Goal: Transaction & Acquisition: Purchase product/service

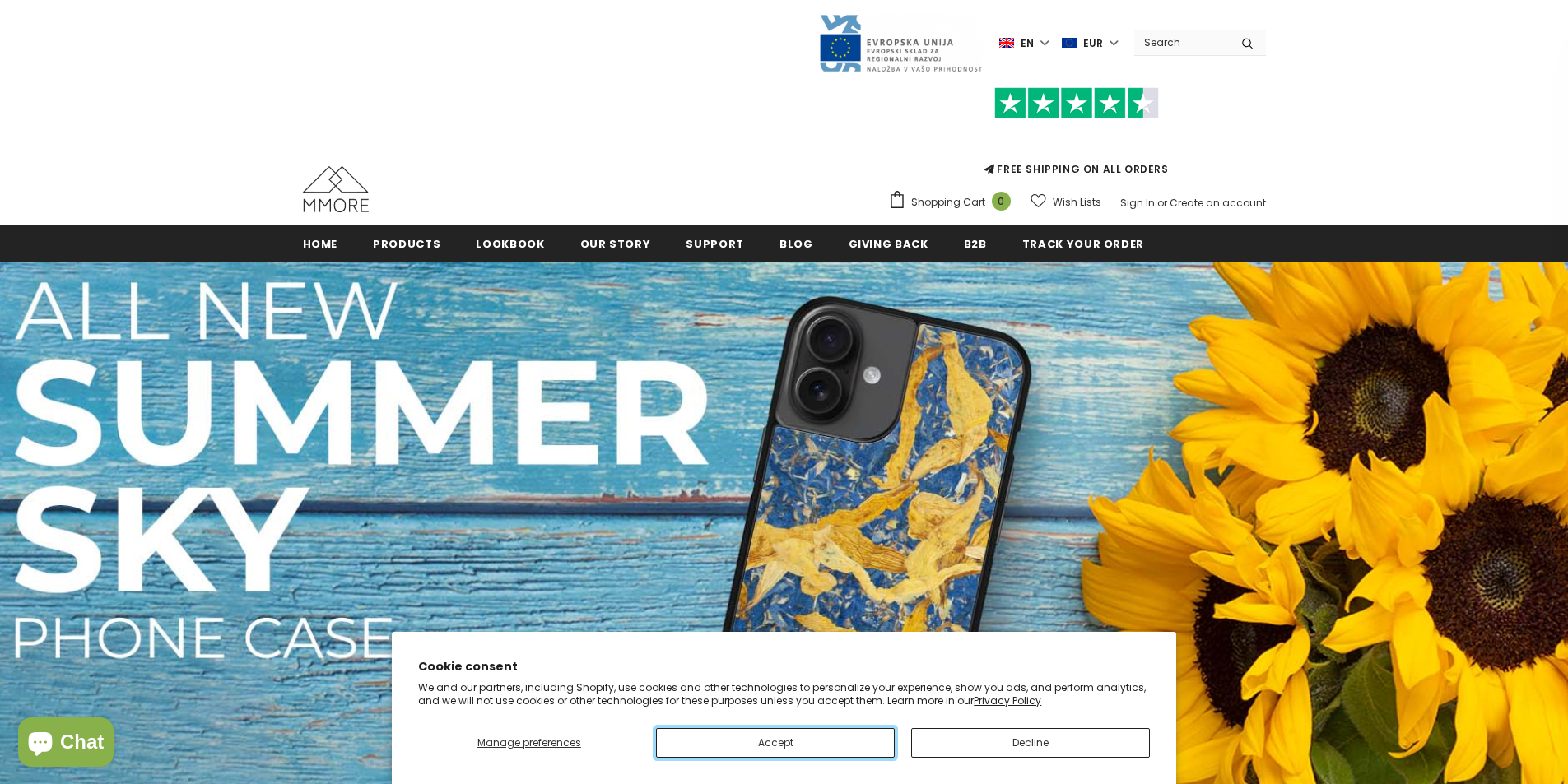
click at [833, 739] on button "Accept" at bounding box center [775, 743] width 238 height 29
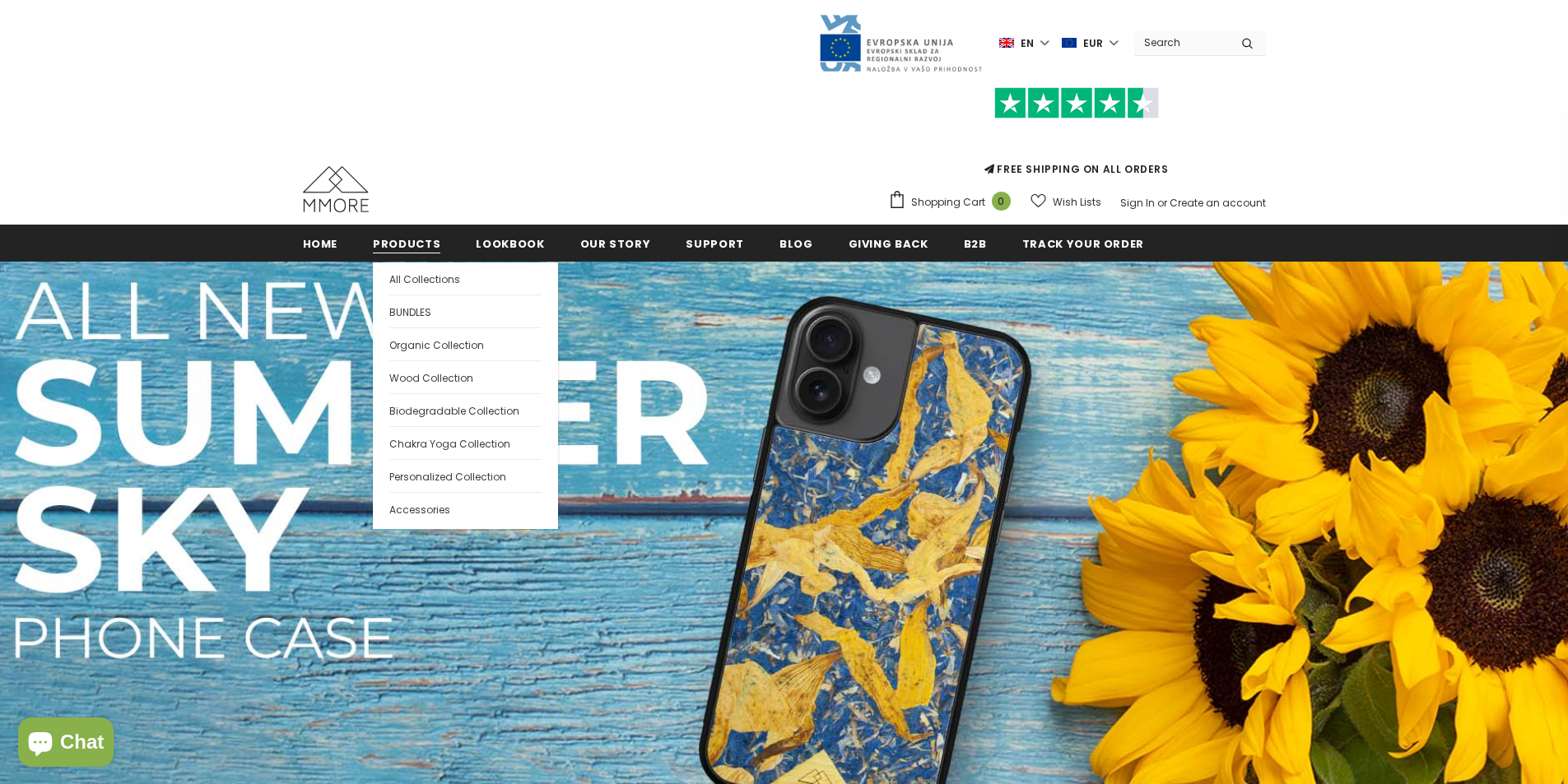
click at [421, 242] on span "Products" at bounding box center [406, 244] width 67 height 15
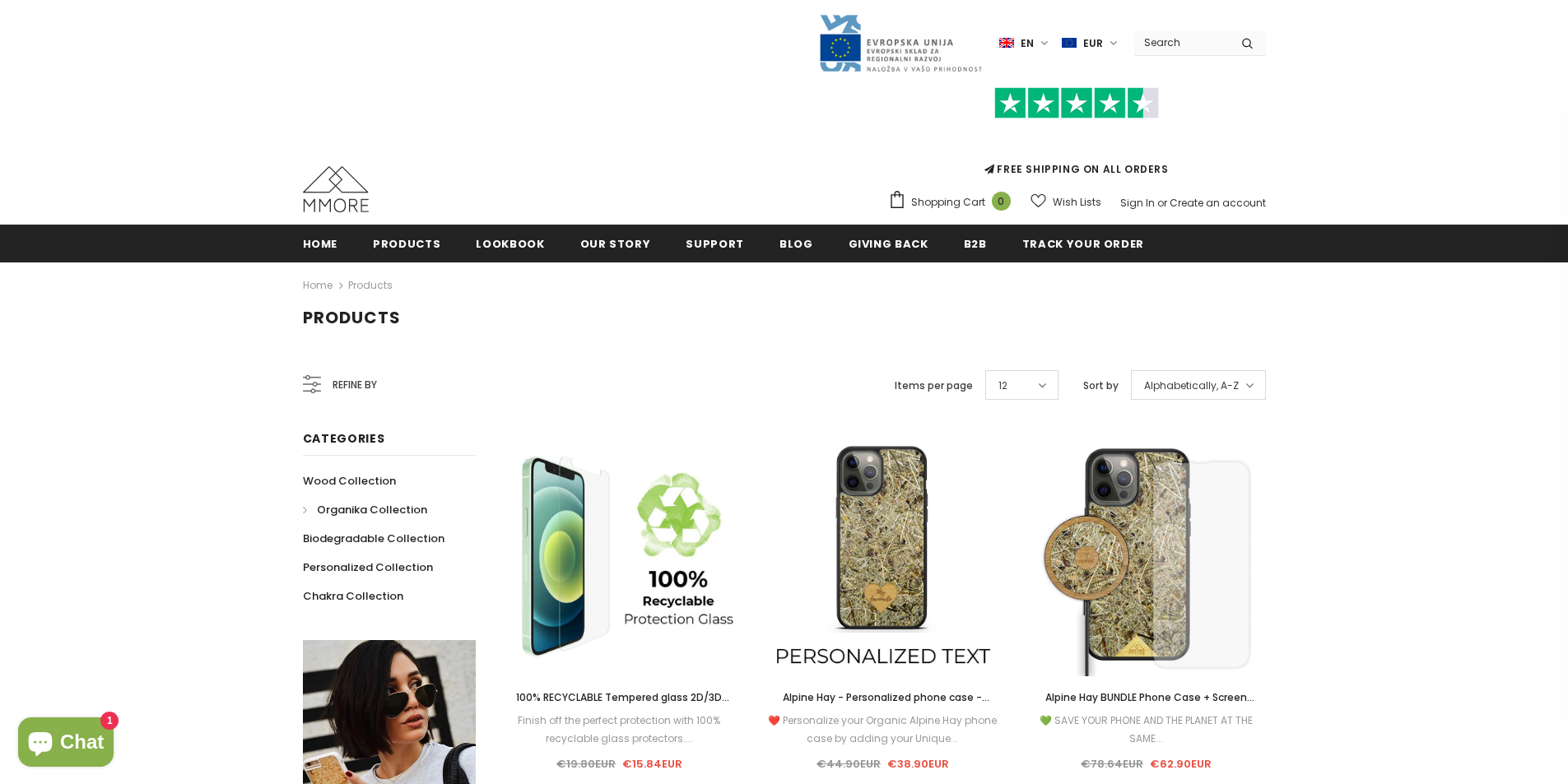
click at [366, 510] on span "Organika Collection" at bounding box center [372, 510] width 110 height 15
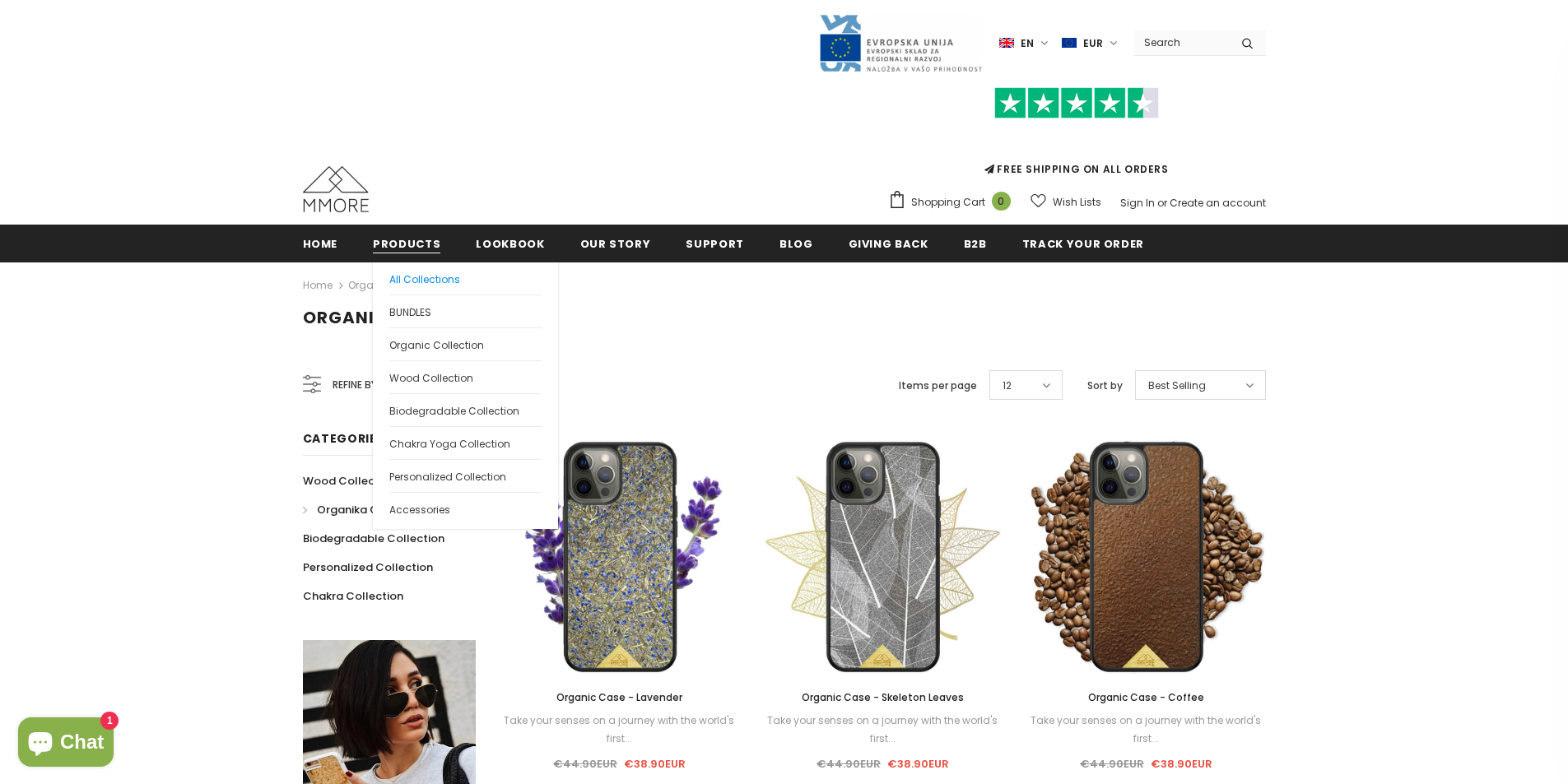
click at [426, 279] on span "All Collections" at bounding box center [425, 279] width 71 height 14
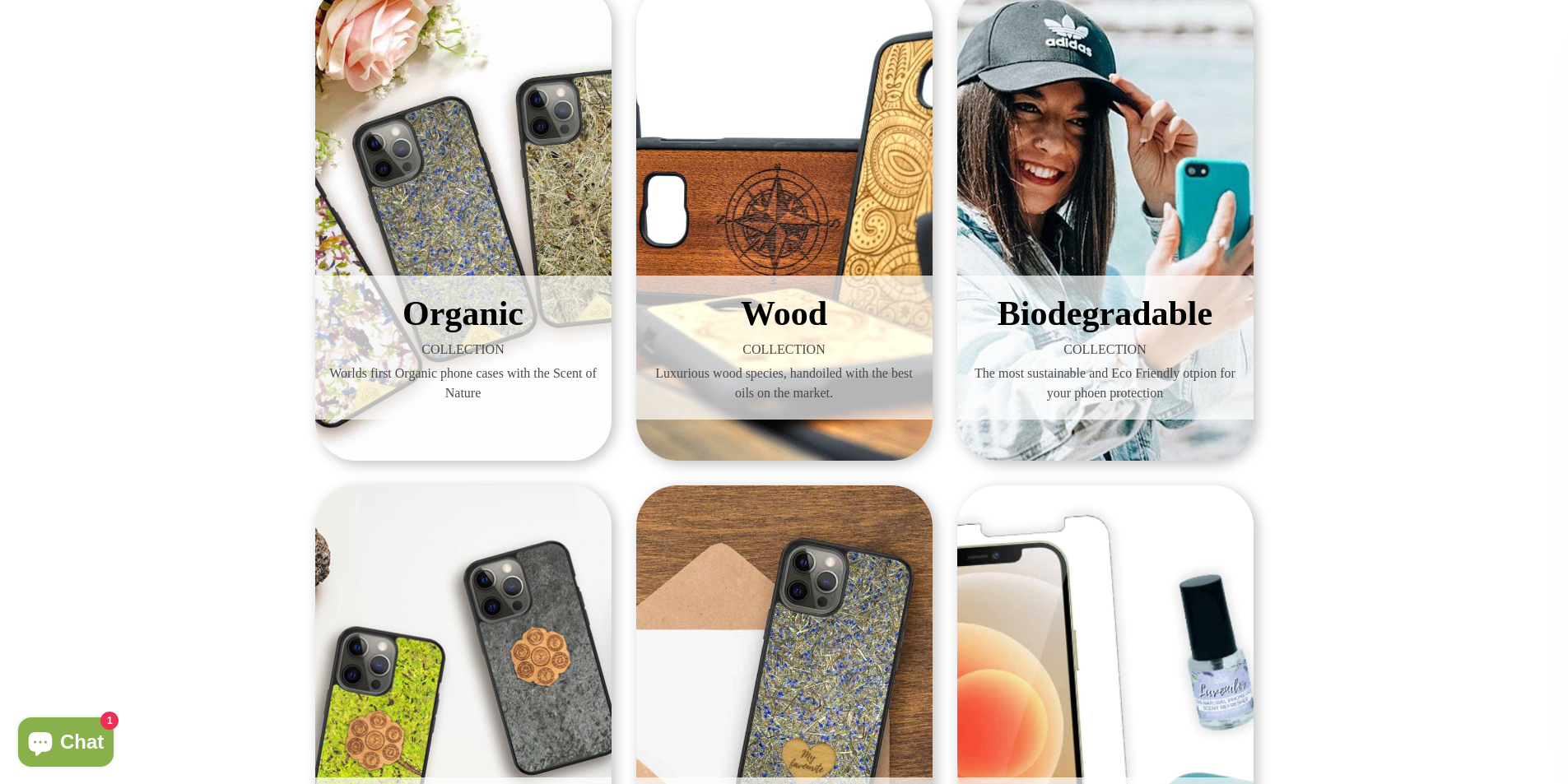
scroll to position [334, 0]
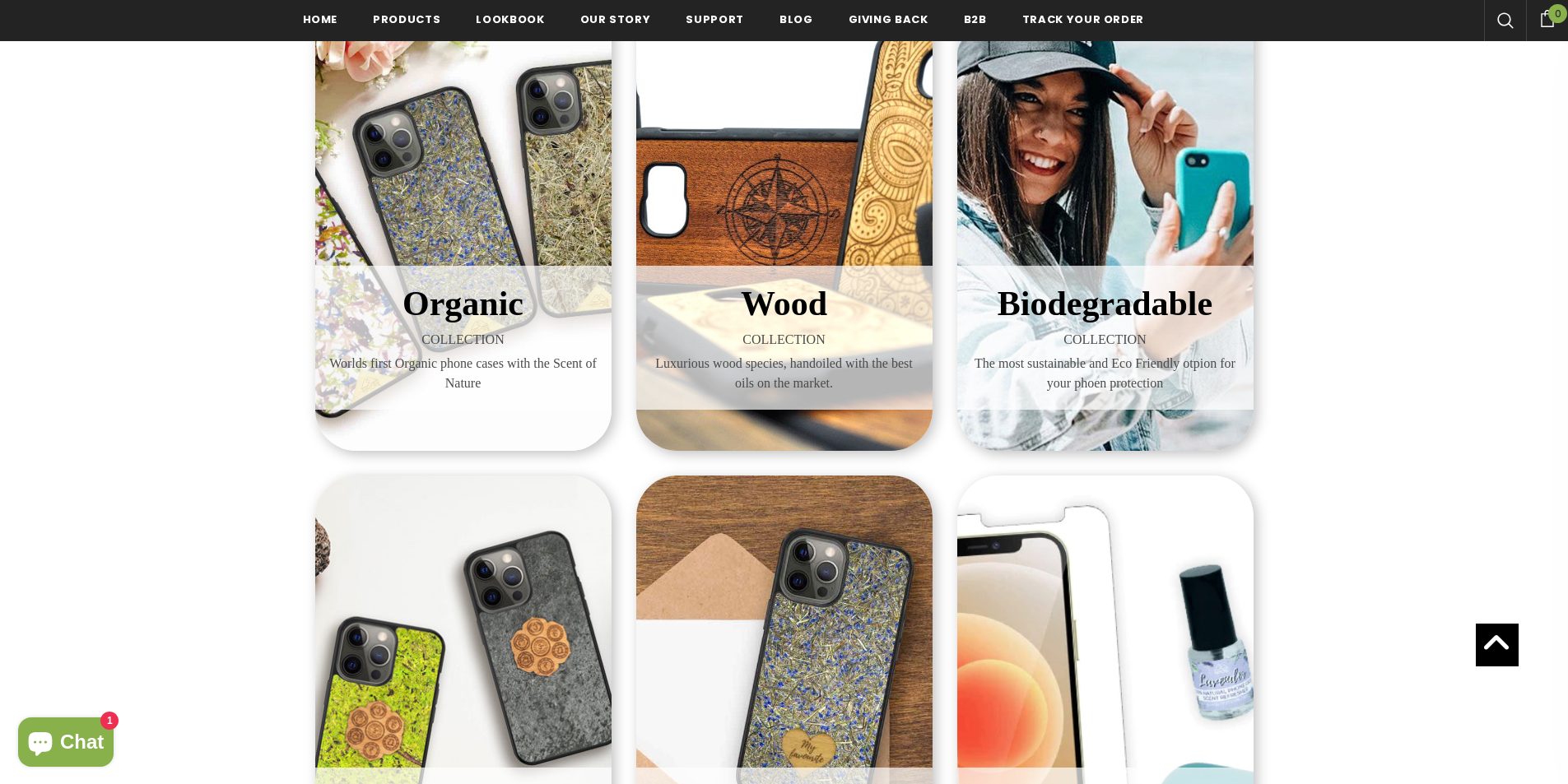
click at [1127, 205] on div "Biodegradable COLLECTION The most sustainable and Eco Friendly otpion for your …" at bounding box center [1105, 211] width 296 height 477
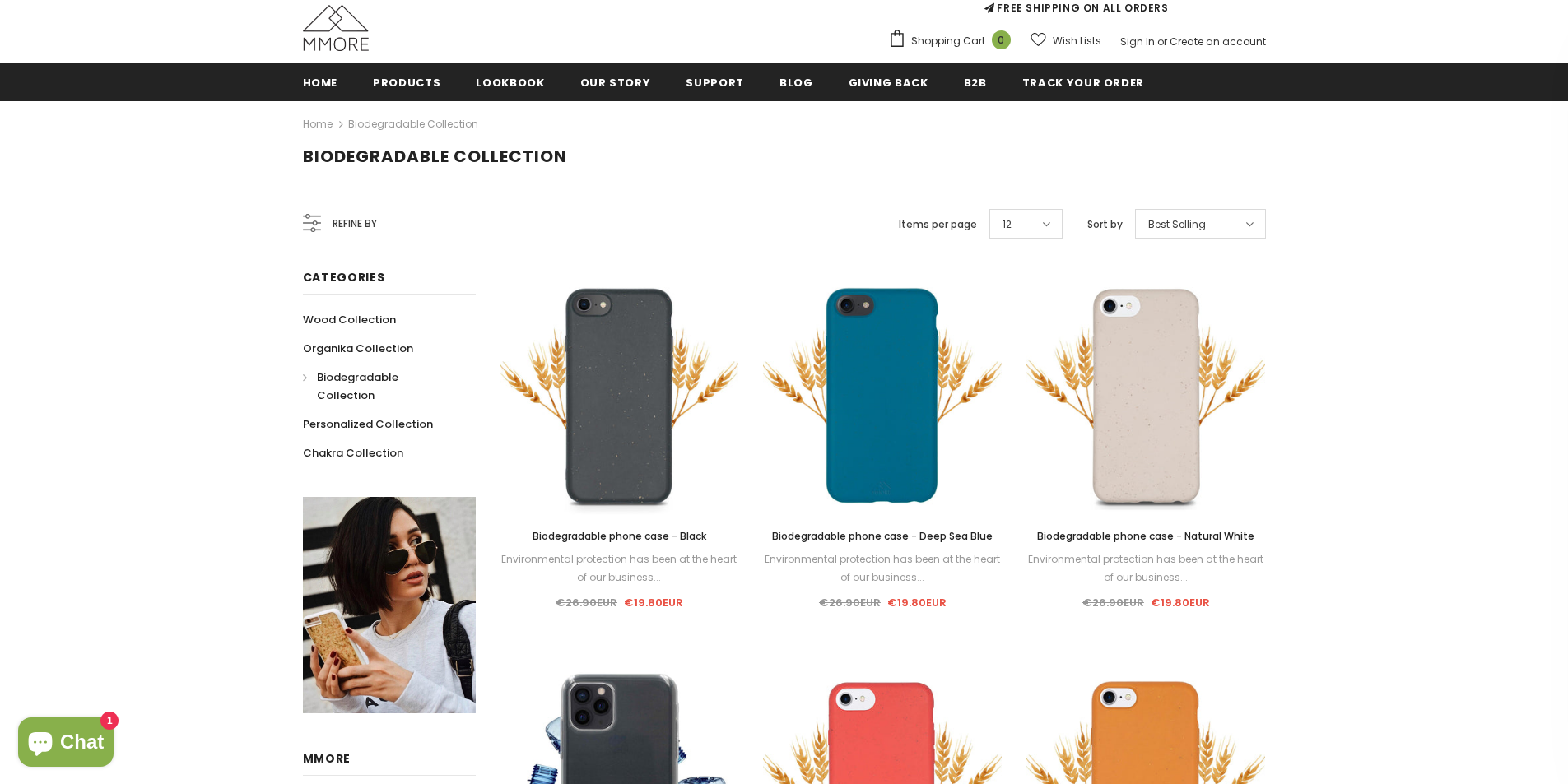
scroll to position [164, 0]
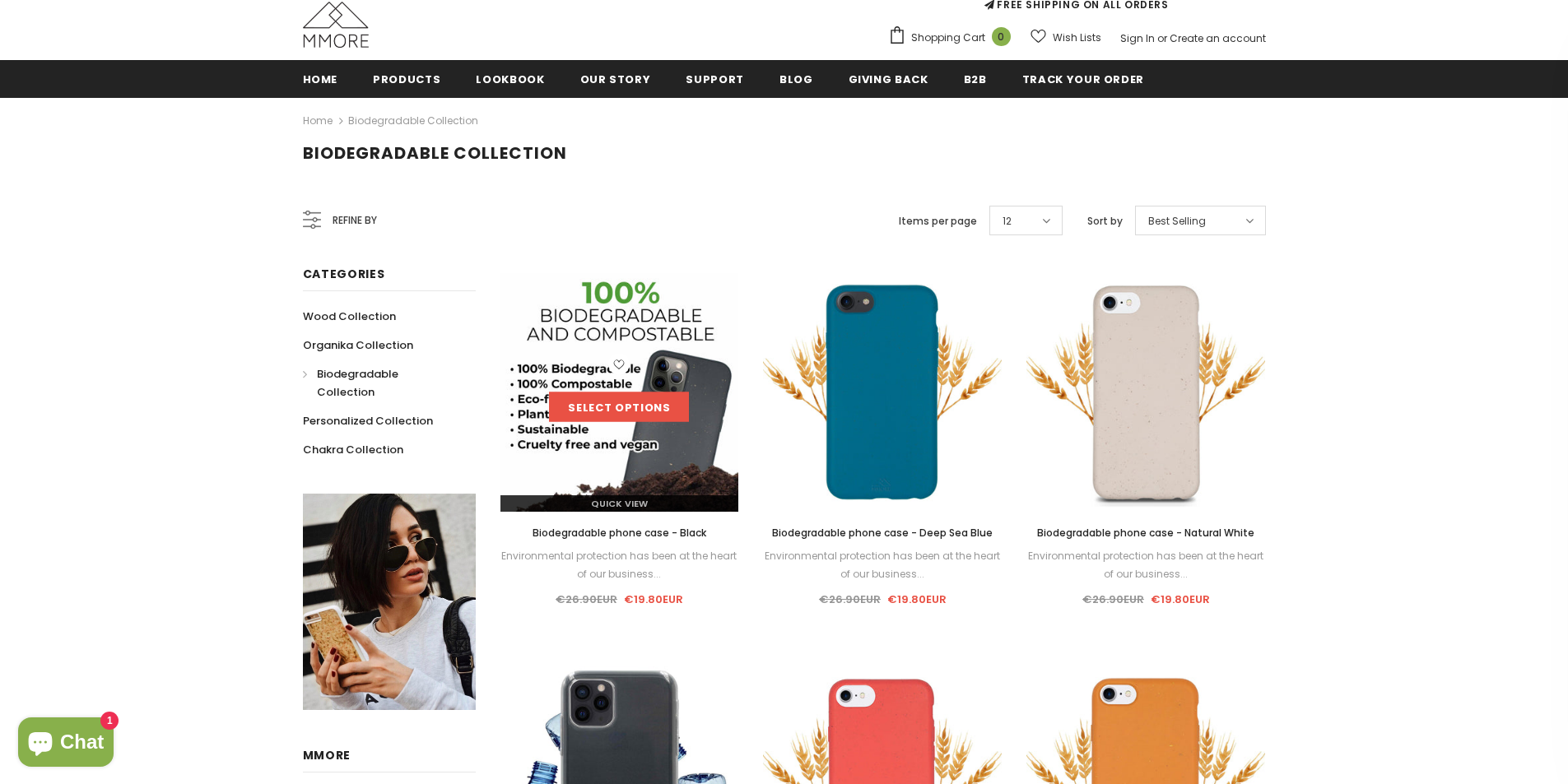
click at [619, 410] on link "Select options" at bounding box center [618, 407] width 140 height 29
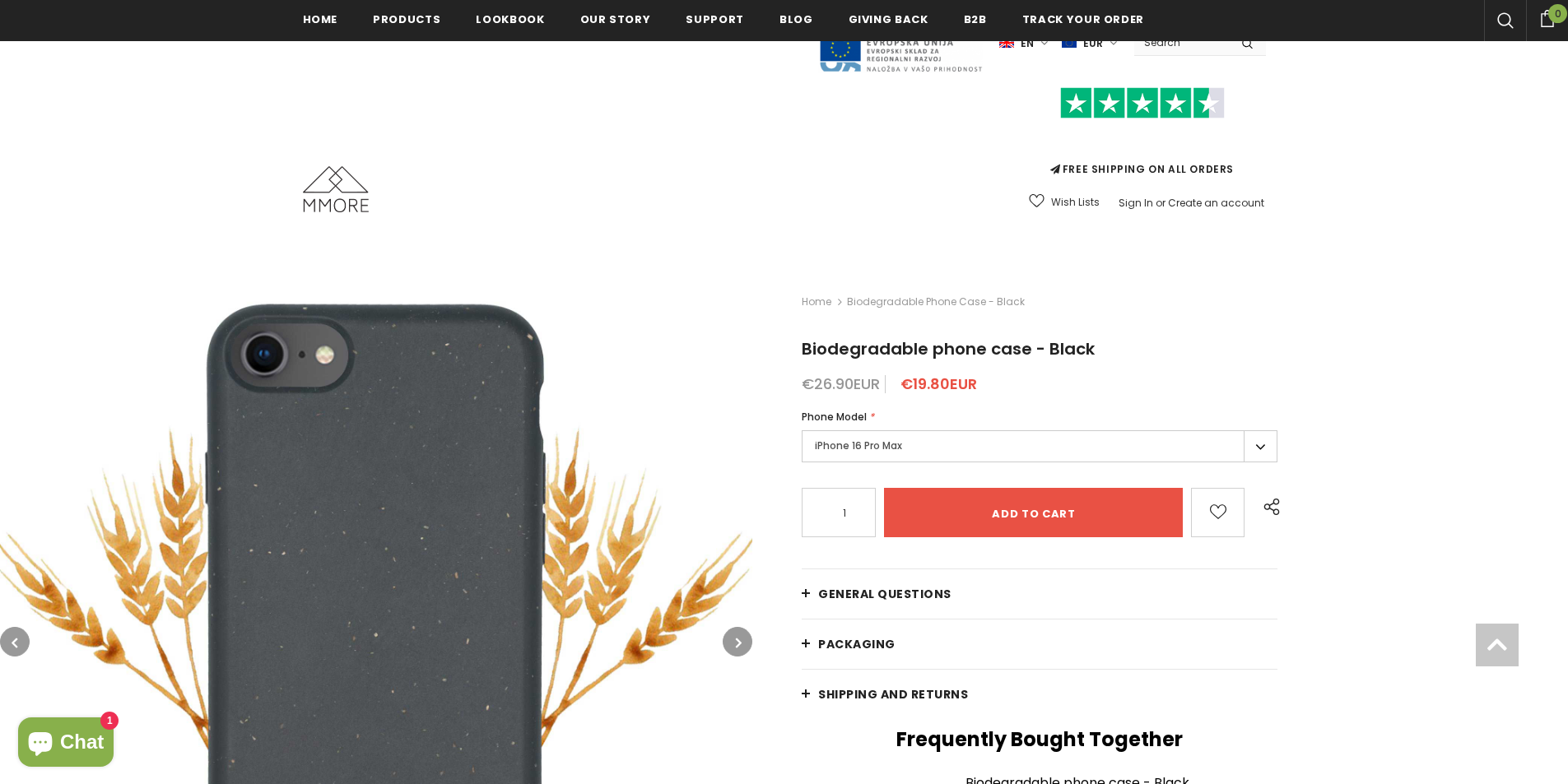
scroll to position [334, 0]
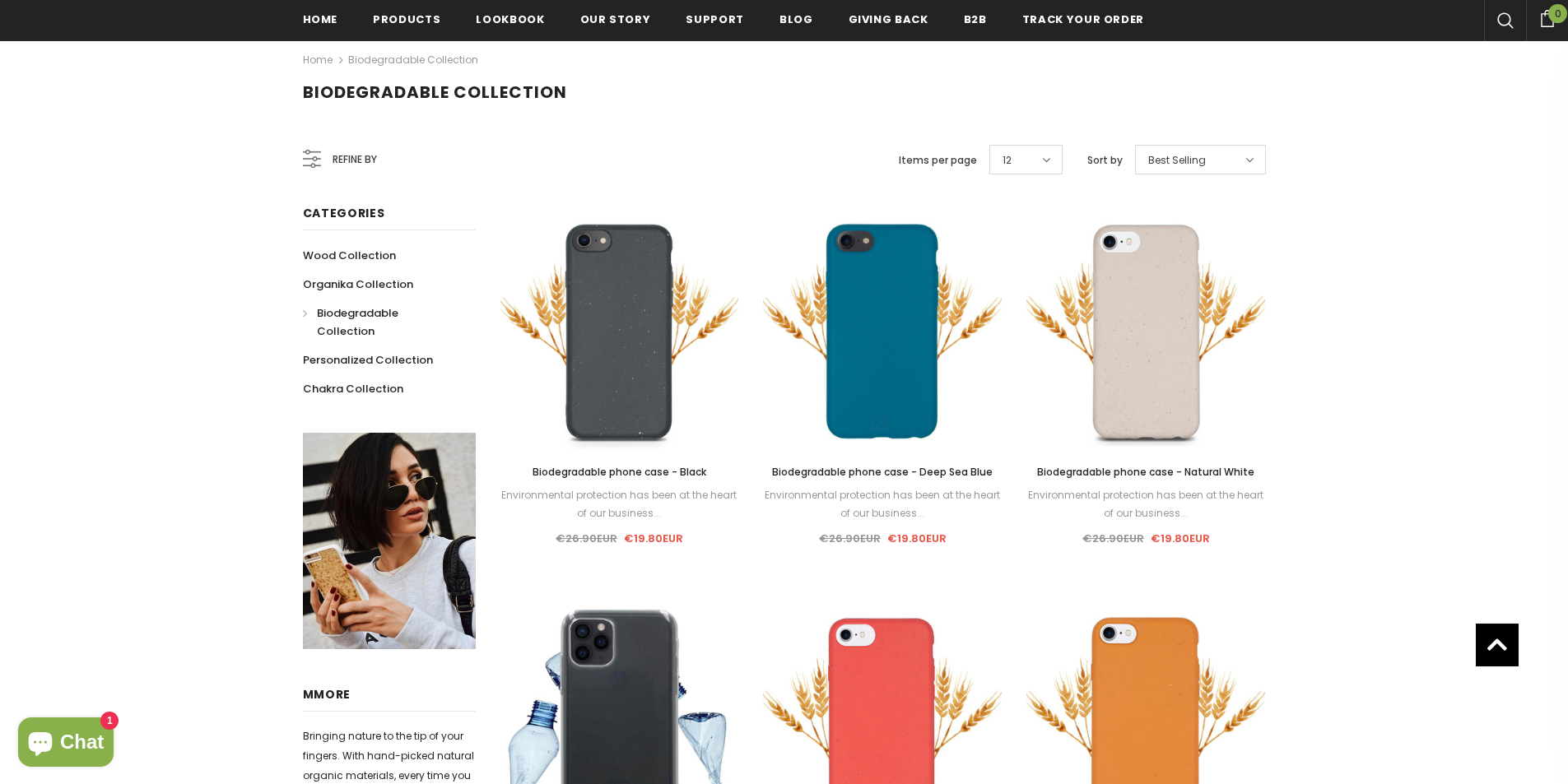
scroll to position [224, 0]
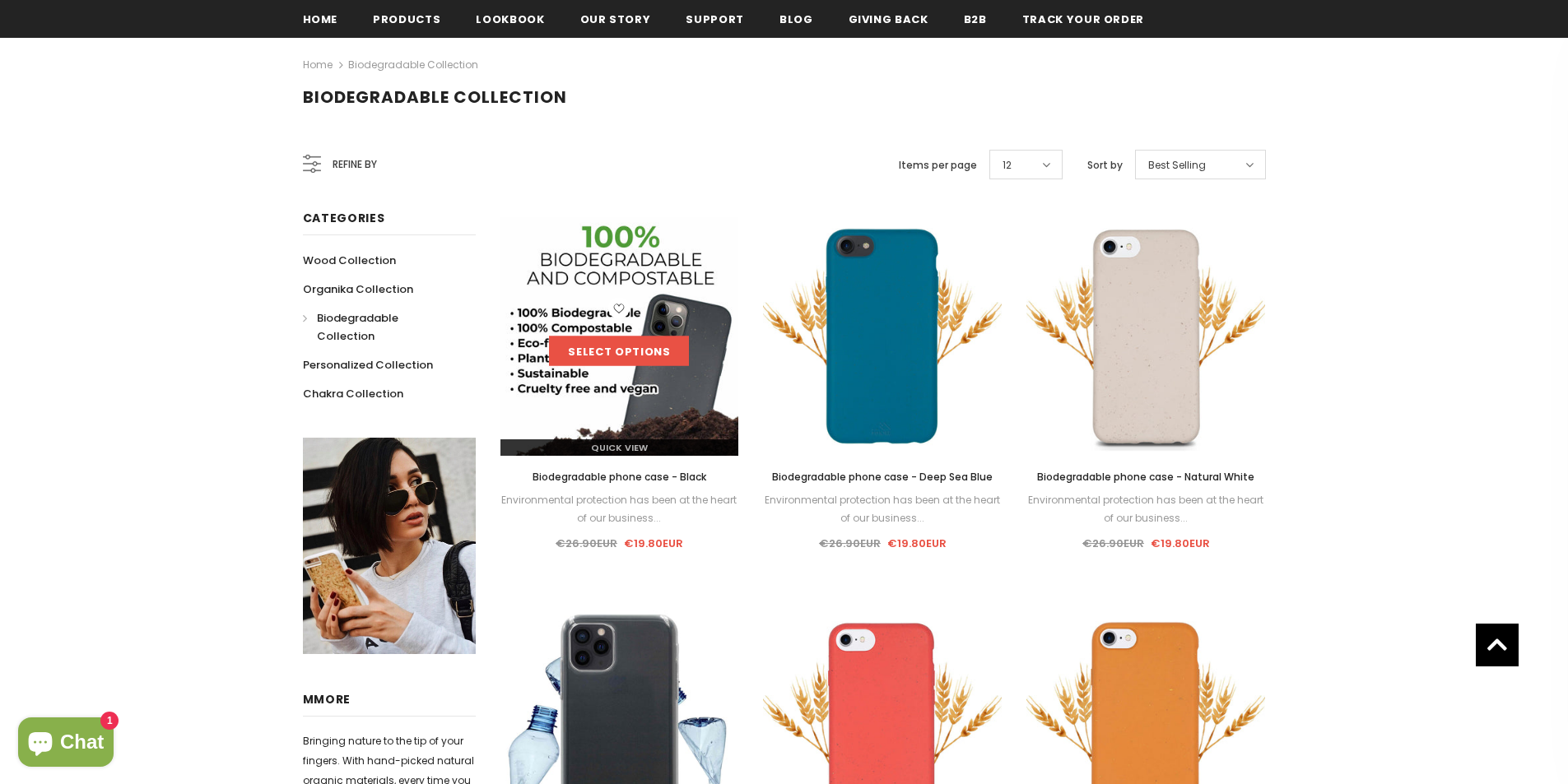
click at [621, 359] on link "Select options" at bounding box center [618, 351] width 140 height 29
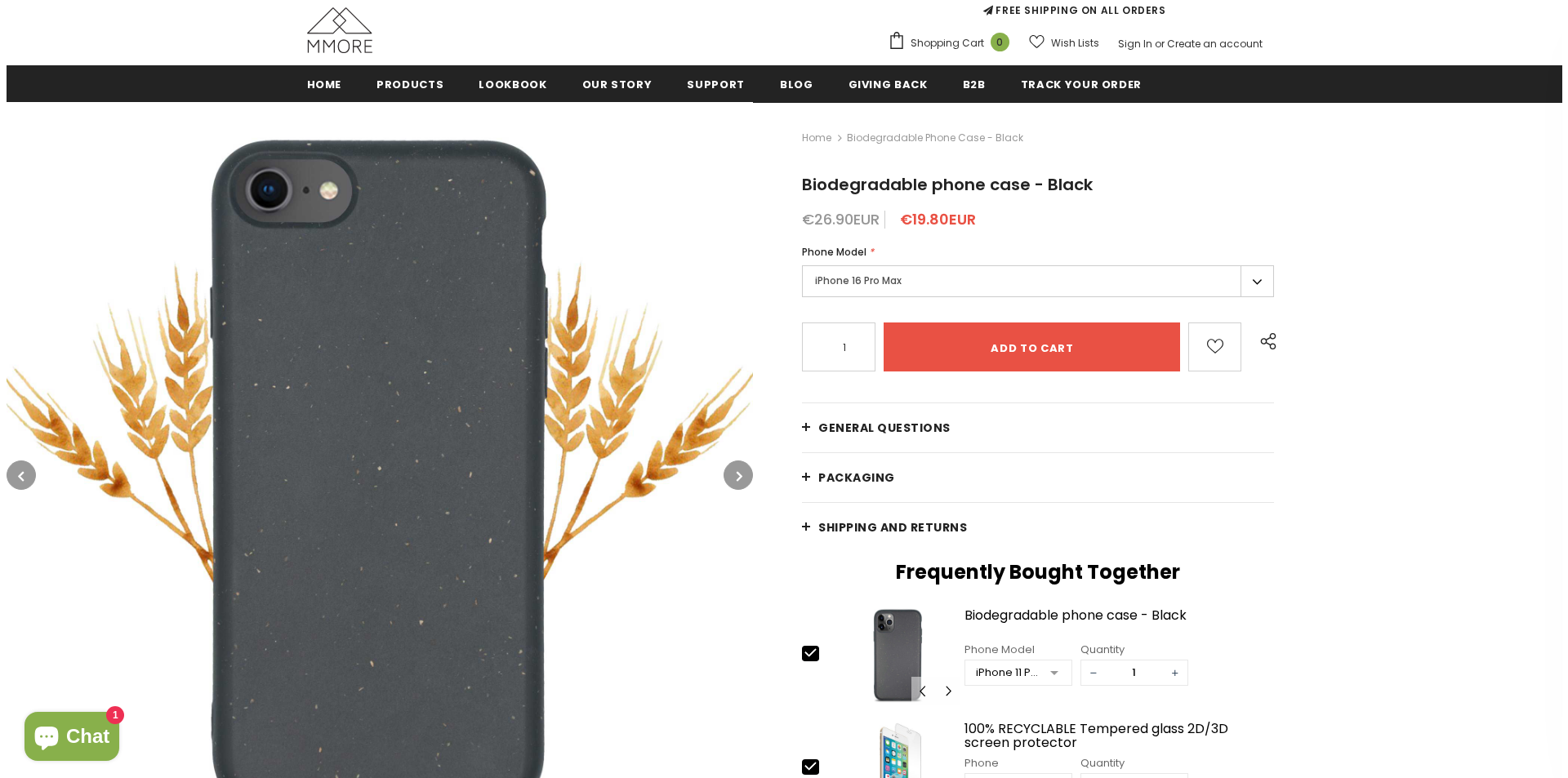
scroll to position [163, 0]
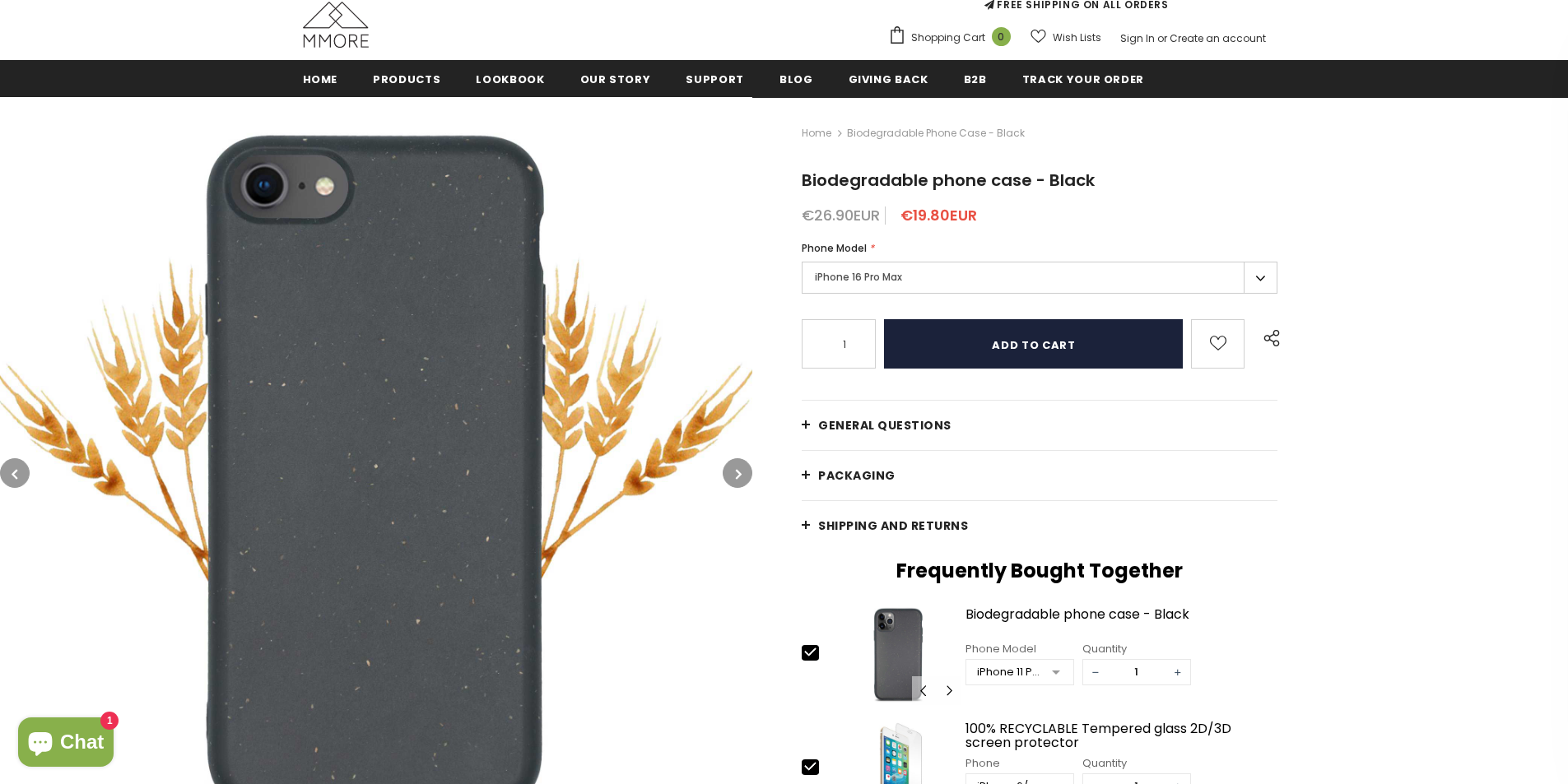
click at [987, 343] on input "Add to cart" at bounding box center [1033, 343] width 298 height 49
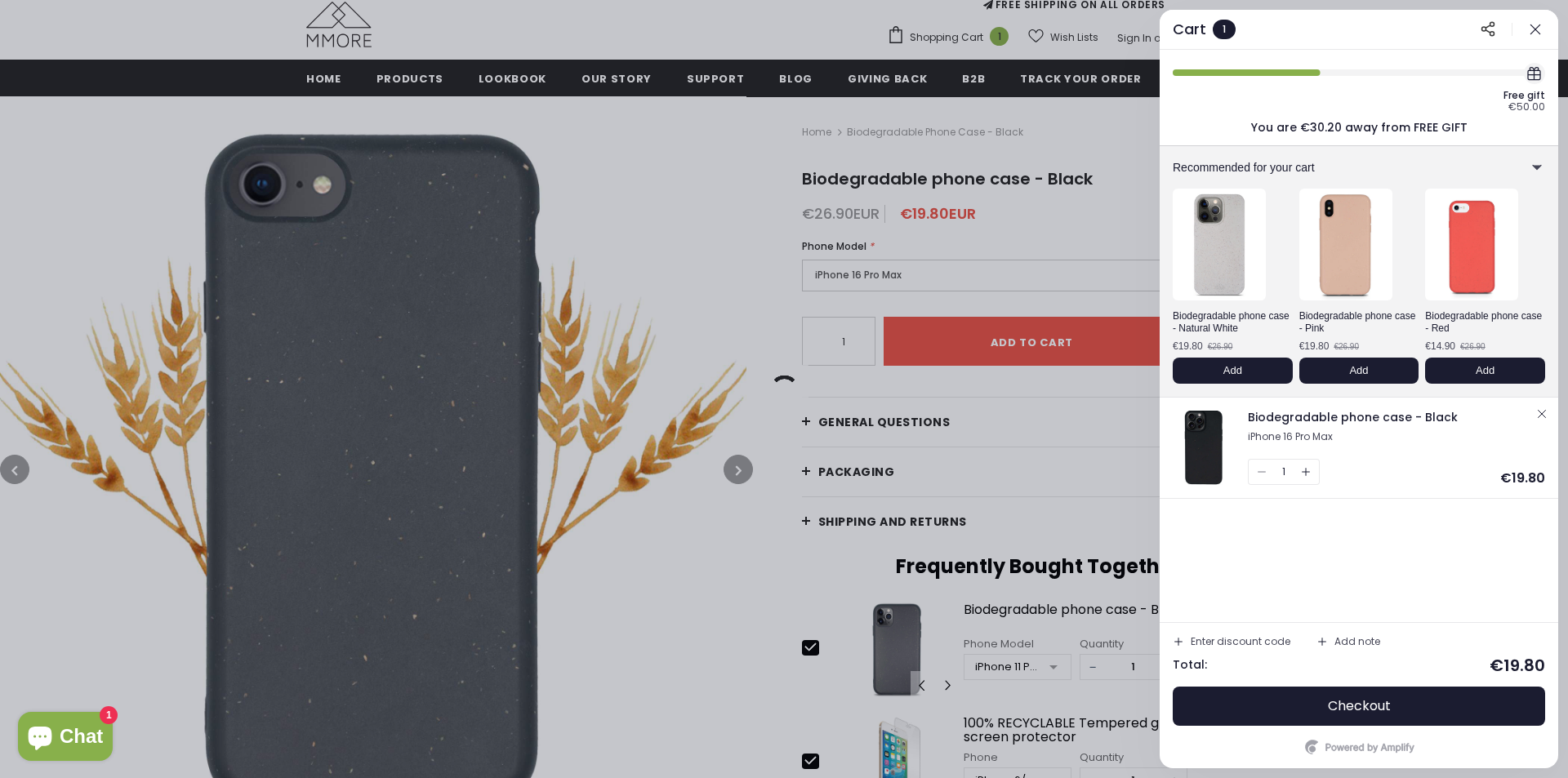
click at [1208, 450] on img at bounding box center [1204, 448] width 68 height 82
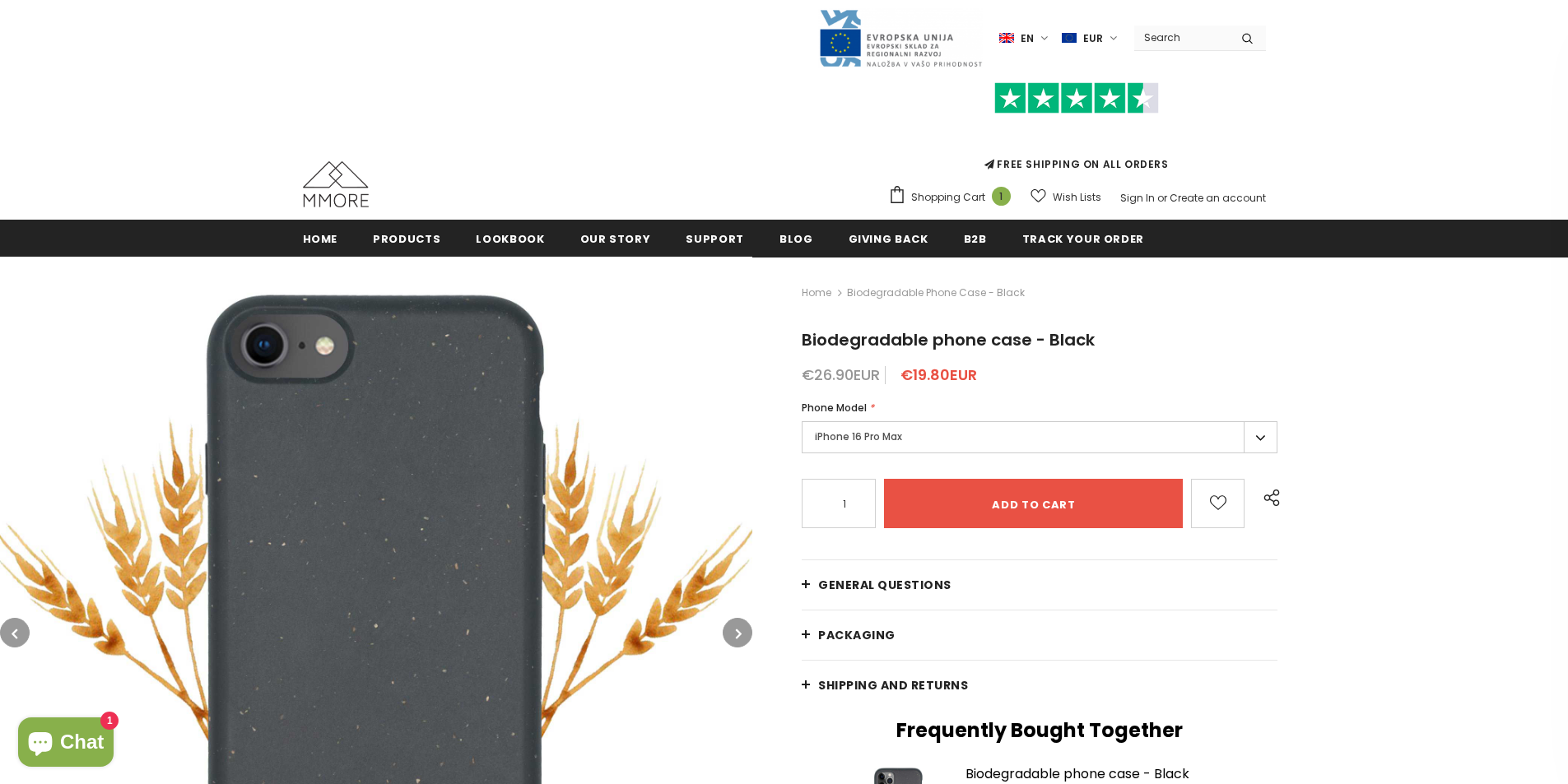
scroll to position [83, 0]
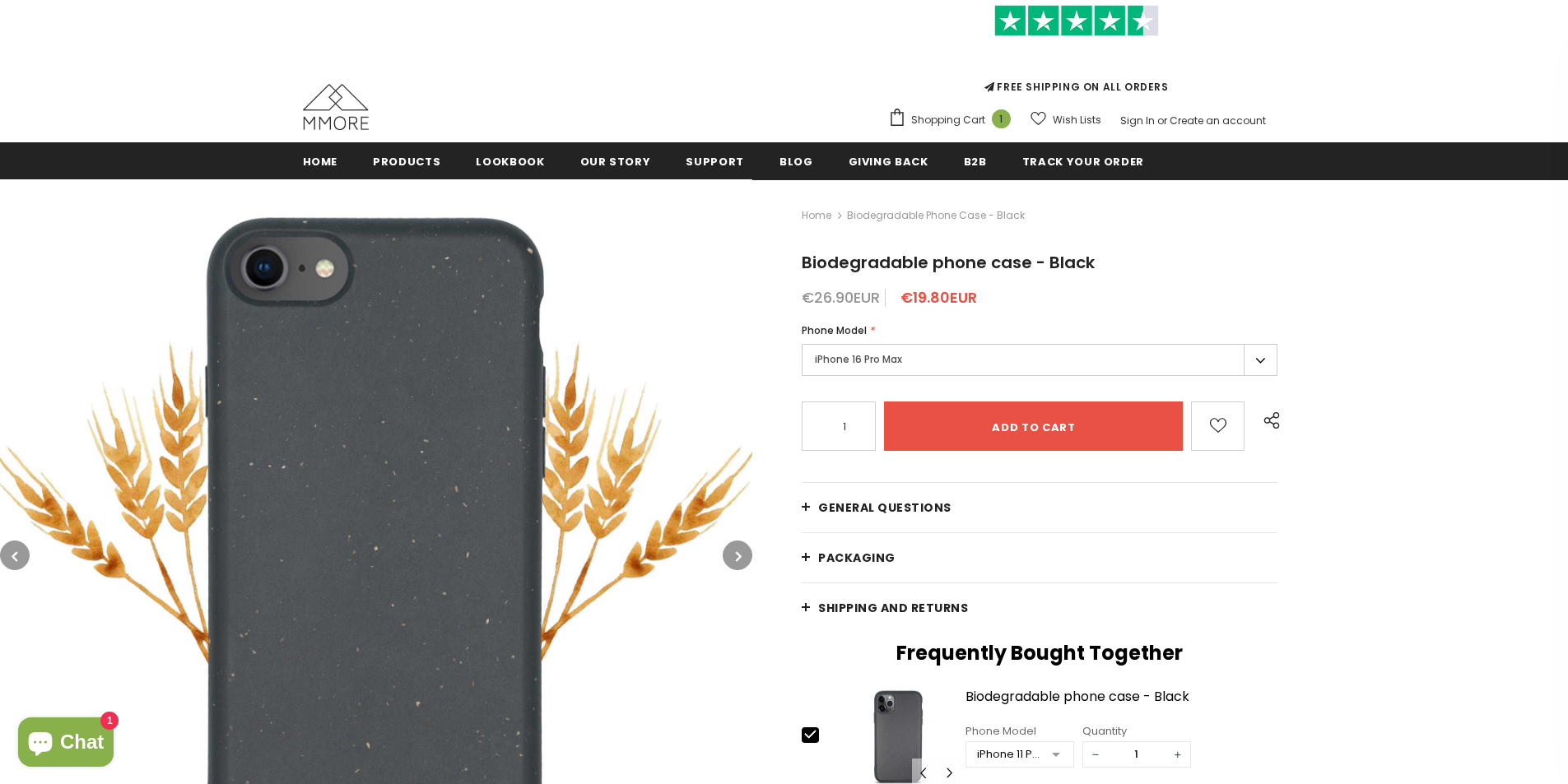
click at [855, 362] on label "iPhone 16 Pro Max" at bounding box center [1039, 359] width 476 height 32
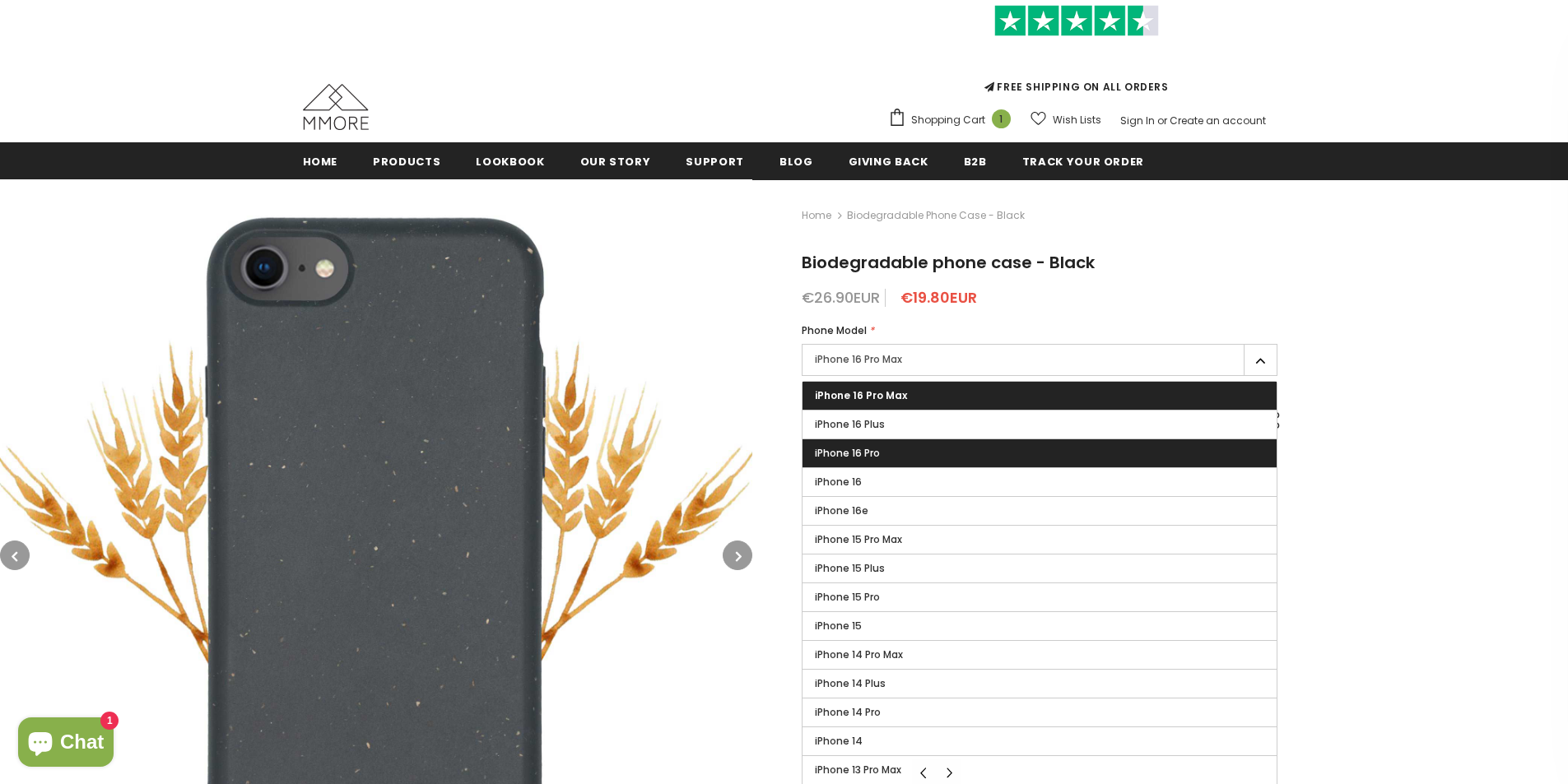
click at [879, 455] on span "iPhone 16 Pro" at bounding box center [847, 453] width 65 height 14
click at [0, 0] on input "iPhone 16 Pro" at bounding box center [0, 0] width 0 height 0
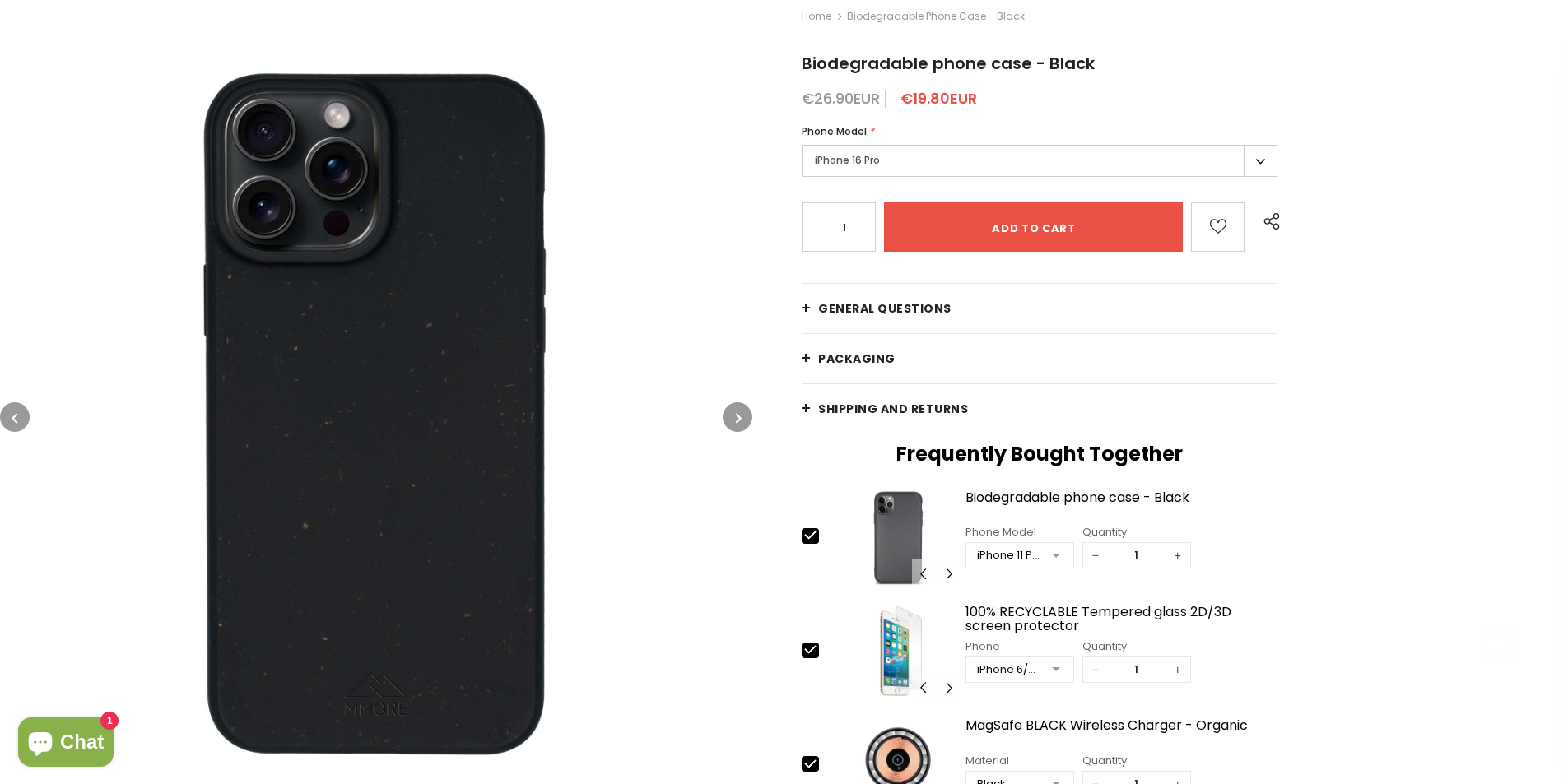
scroll to position [334, 0]
